Goal: Task Accomplishment & Management: Use online tool/utility

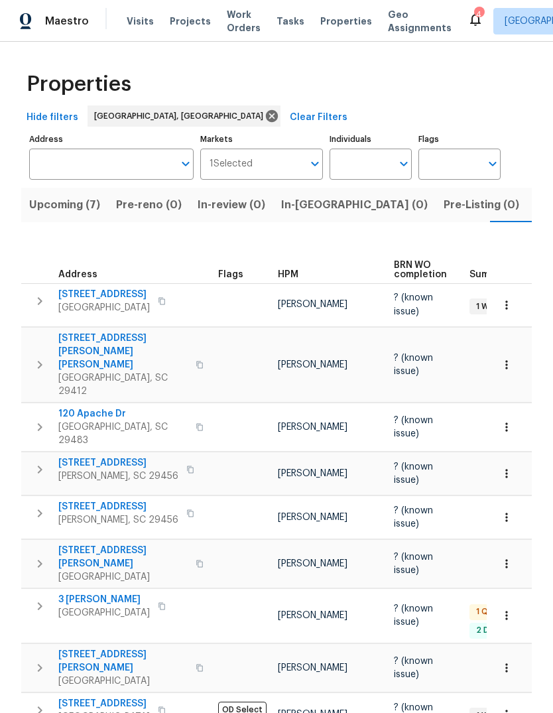
scroll to position [0, 29]
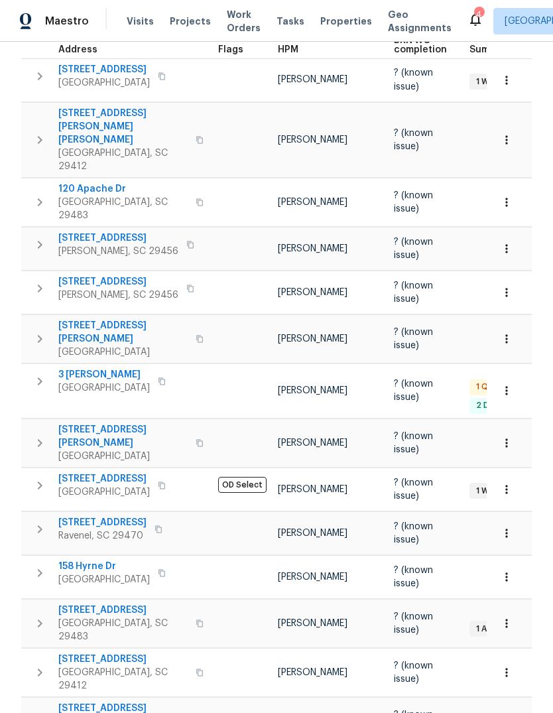
scroll to position [239, 0]
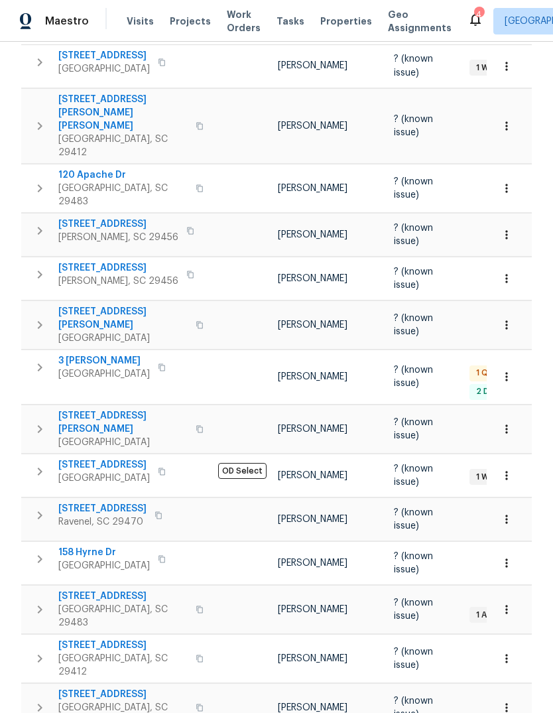
click at [135, 590] on span "[STREET_ADDRESS]" at bounding box center [122, 596] width 129 height 13
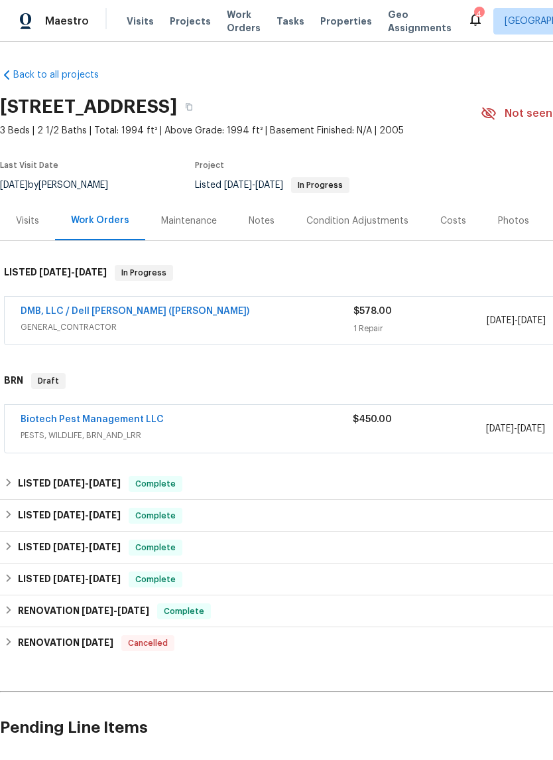
click at [137, 419] on link "Biotech Pest Management LLC" at bounding box center [92, 419] width 143 height 9
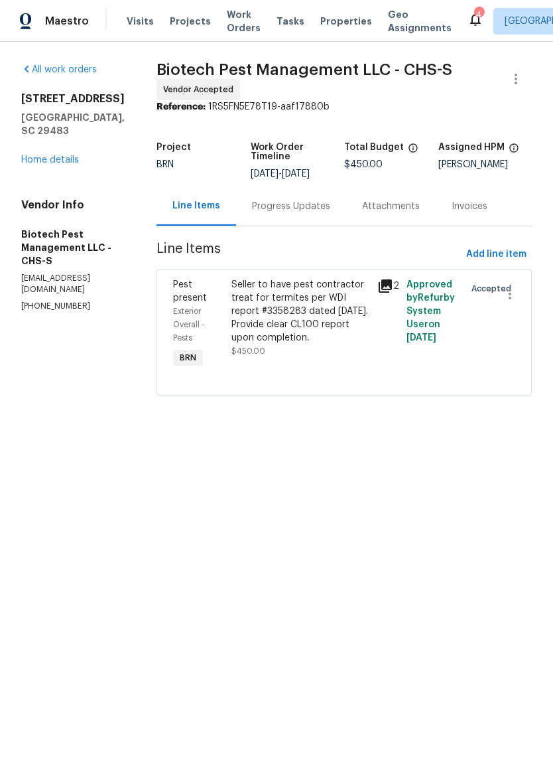
click at [66, 165] on link "Home details" at bounding box center [50, 159] width 58 height 9
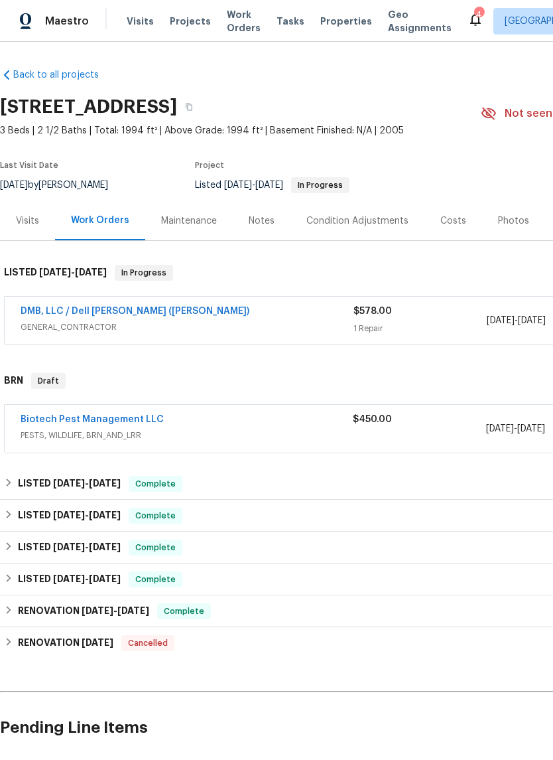
click at [134, 307] on link "DMB, LLC / Dell Bryson (Heise)" at bounding box center [135, 311] width 229 height 9
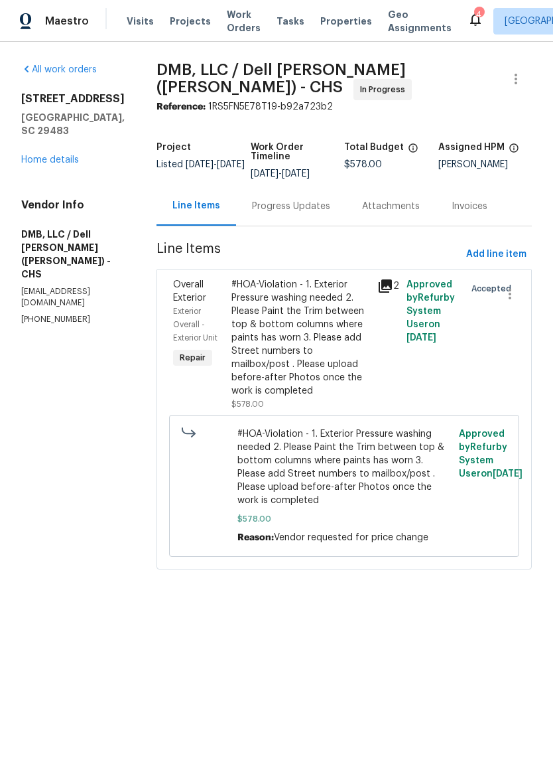
click at [70, 165] on link "Home details" at bounding box center [50, 159] width 58 height 9
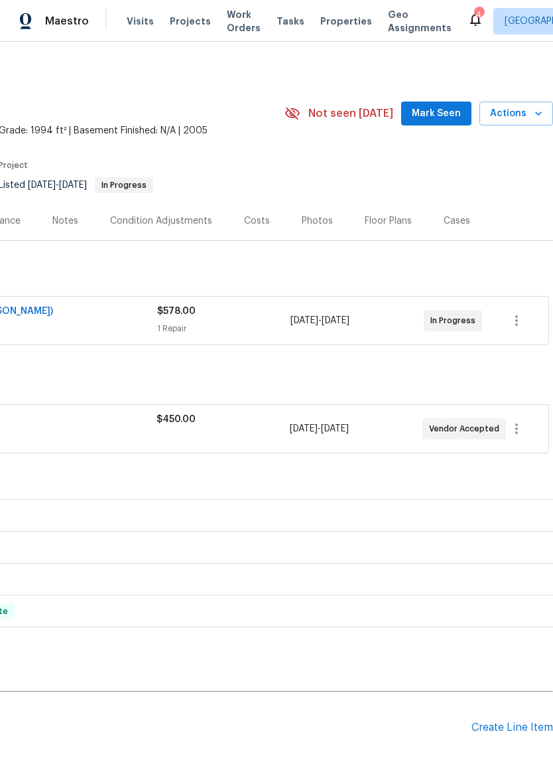
scroll to position [0, 196]
click at [516, 428] on icon "button" at bounding box center [517, 428] width 3 height 11
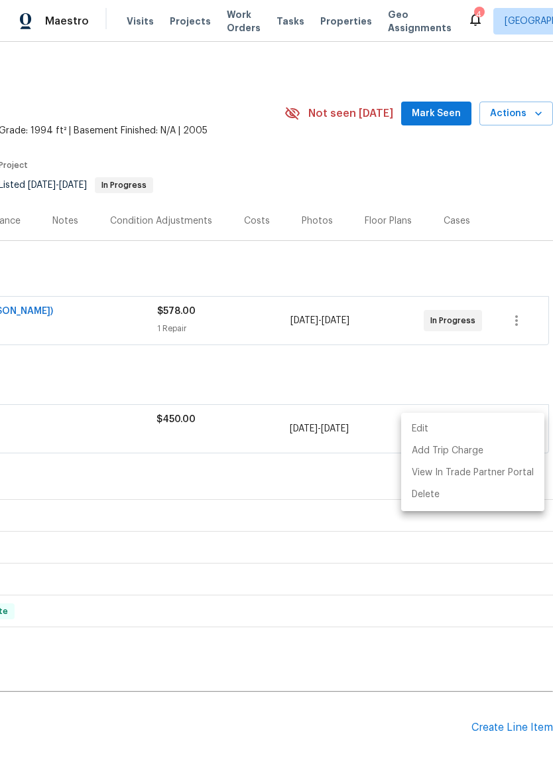
click at [461, 427] on li "Edit" at bounding box center [472, 429] width 143 height 22
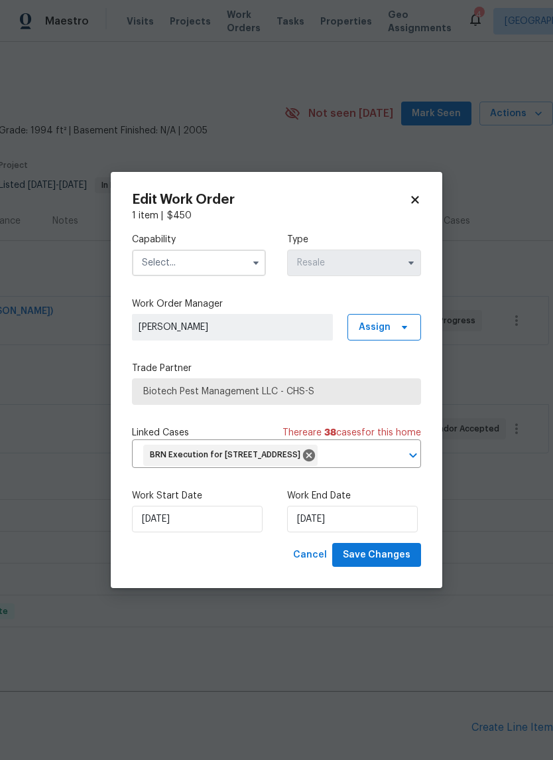
click at [244, 256] on input "text" at bounding box center [199, 262] width 134 height 27
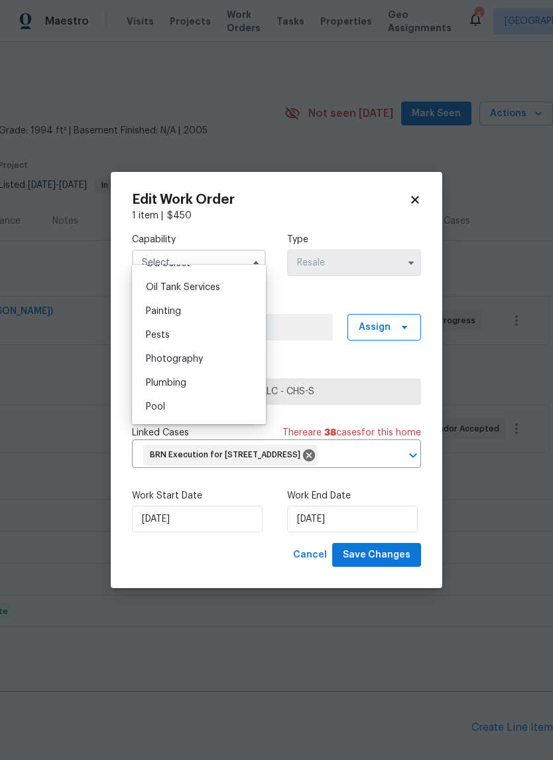
scroll to position [1085, 0]
click at [228, 330] on div "Pests" at bounding box center [198, 334] width 127 height 24
type input "Pests"
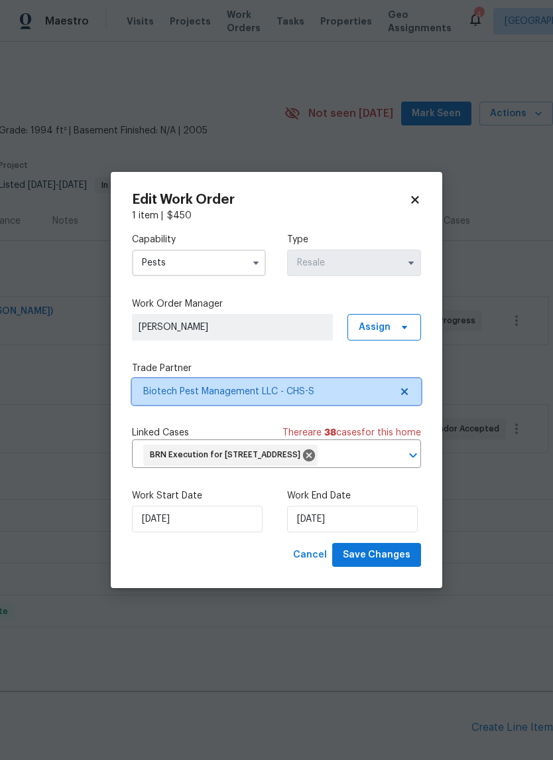
click at [404, 388] on icon at bounding box center [404, 391] width 7 height 7
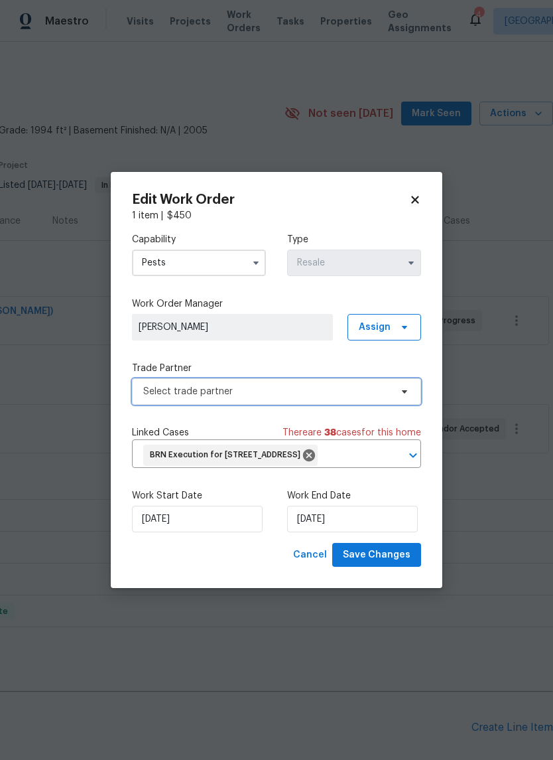
click at [403, 390] on icon at bounding box center [404, 391] width 5 height 3
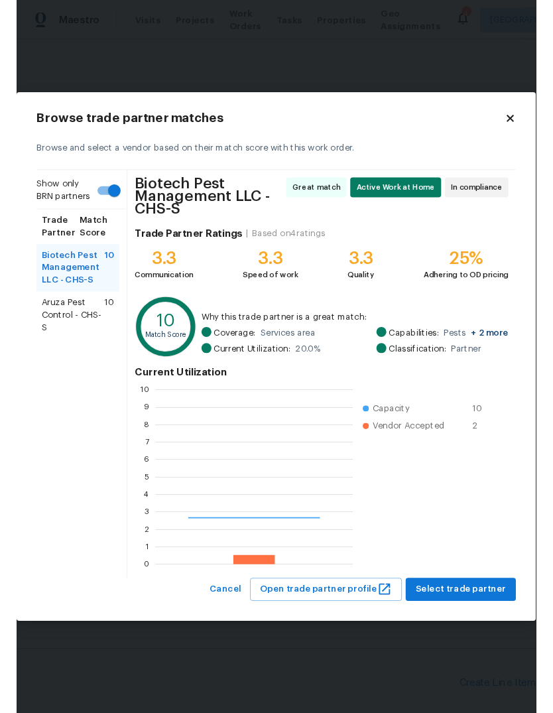
scroll to position [186, 210]
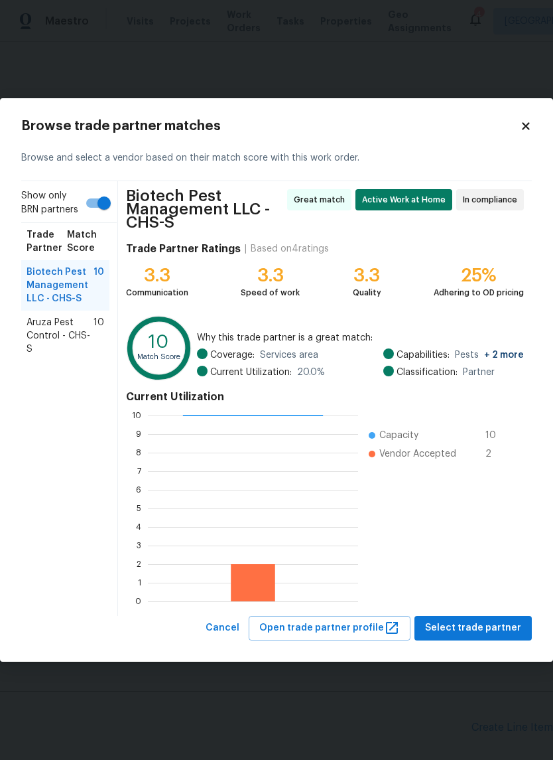
click at [74, 356] on span "Aruza Pest Control - CHS-S" at bounding box center [60, 336] width 67 height 40
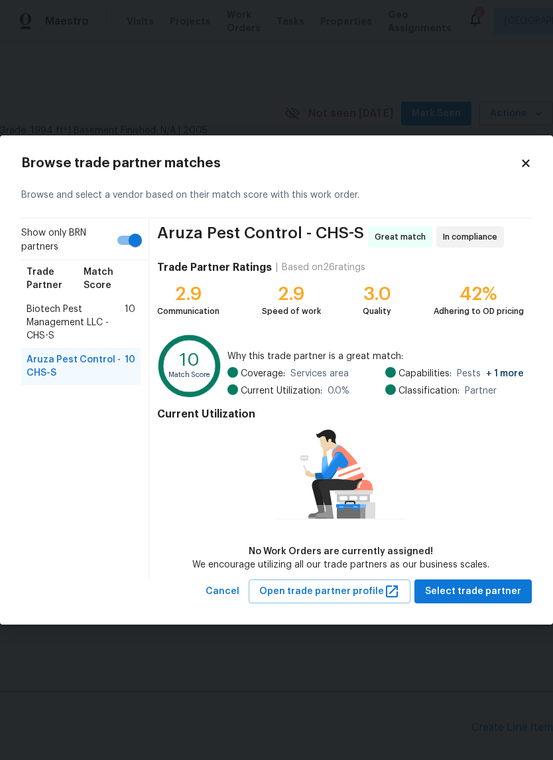
click at [371, 587] on span "Open trade partner profile" at bounding box center [329, 591] width 141 height 17
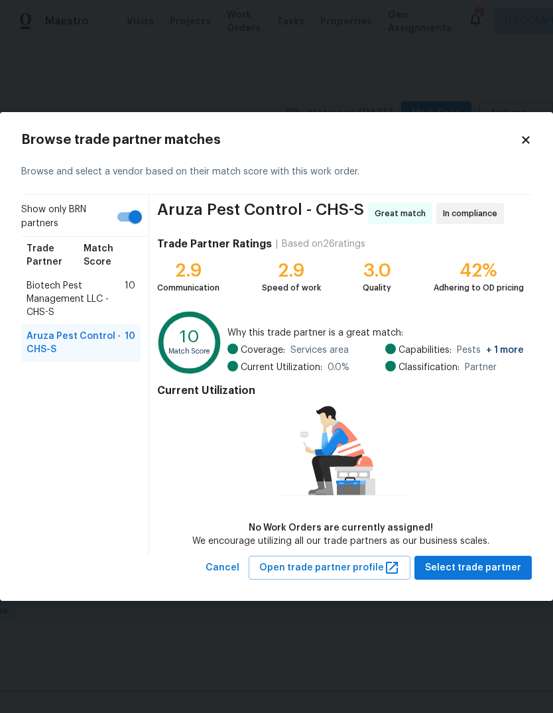
click at [529, 139] on icon at bounding box center [526, 140] width 12 height 12
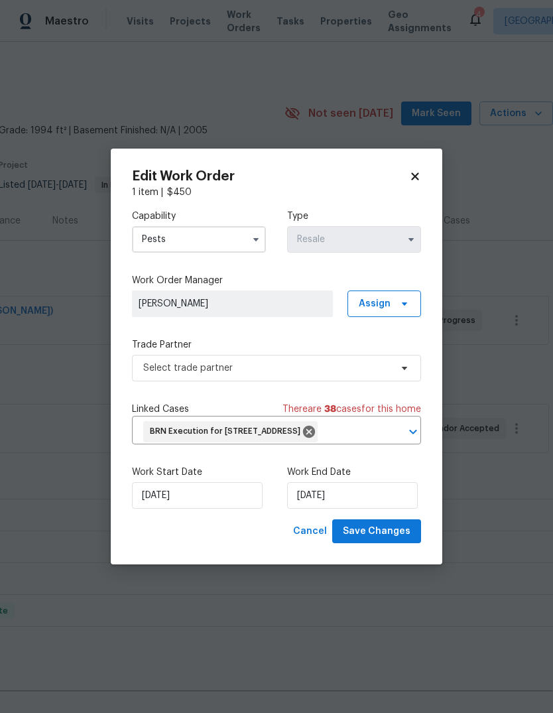
click at [425, 162] on div "Edit Work Order 1 item | $ 450 Capability Pests Type Resale Work Order Manager …" at bounding box center [277, 357] width 332 height 417
click at [419, 173] on icon at bounding box center [414, 176] width 7 height 7
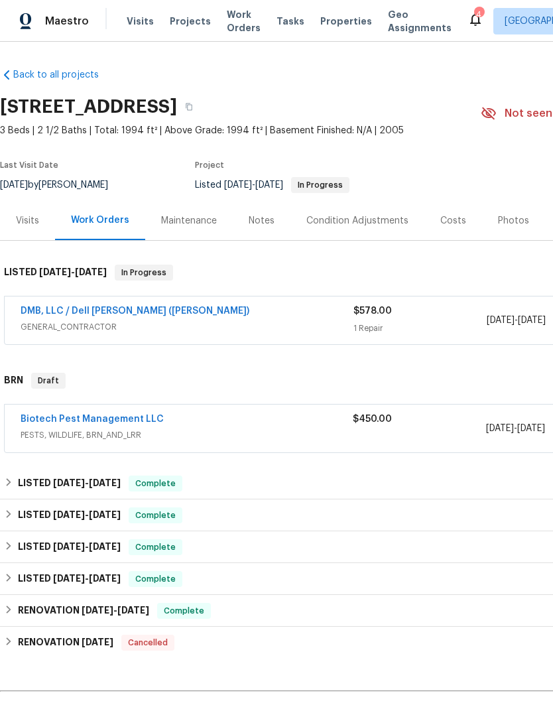
scroll to position [0, 0]
click at [139, 421] on link "Biotech Pest Management LLC" at bounding box center [92, 419] width 143 height 9
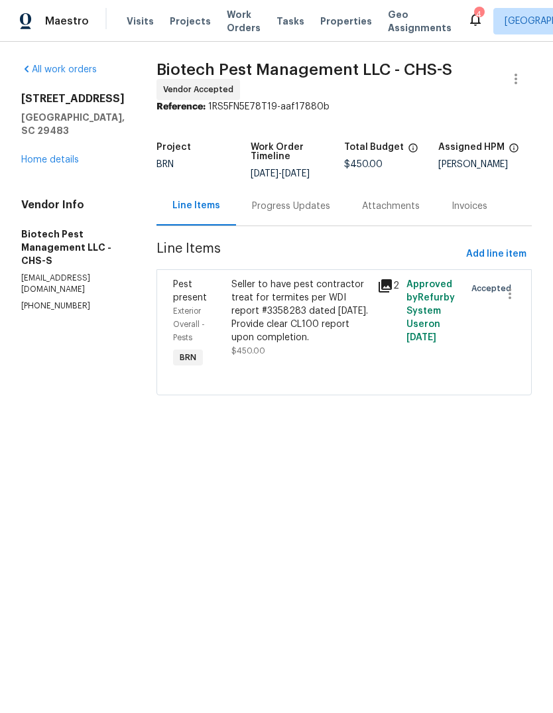
click at [378, 285] on icon at bounding box center [386, 286] width 16 height 16
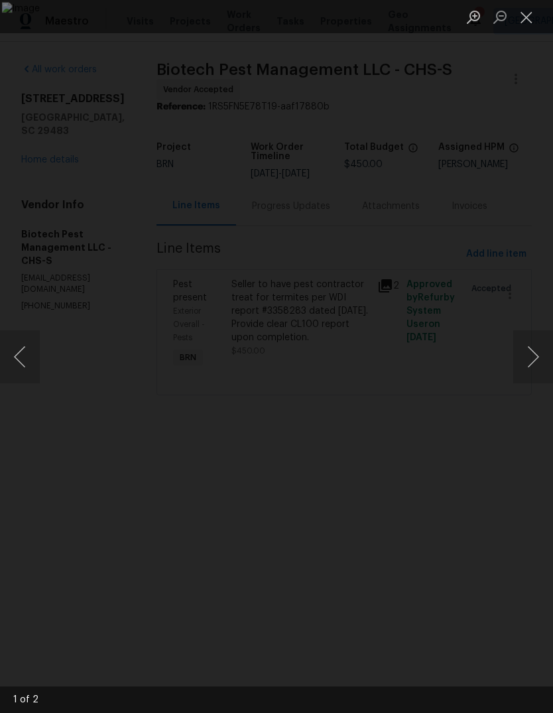
click at [535, 369] on button "Next image" at bounding box center [534, 356] width 40 height 53
click at [236, 586] on div "Lightbox" at bounding box center [276, 356] width 553 height 713
